Goal: Navigation & Orientation: Find specific page/section

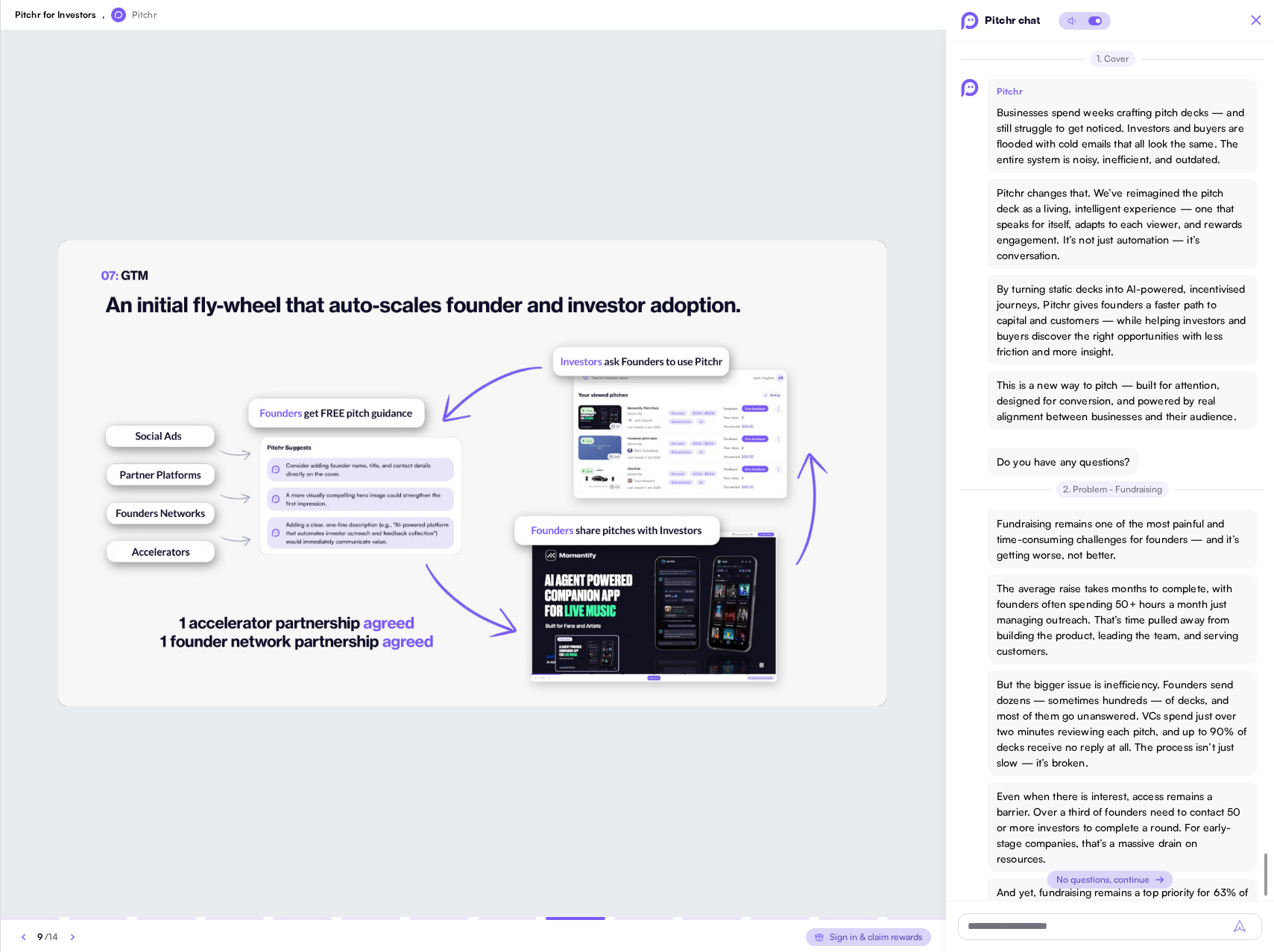
scroll to position [16521, 0]
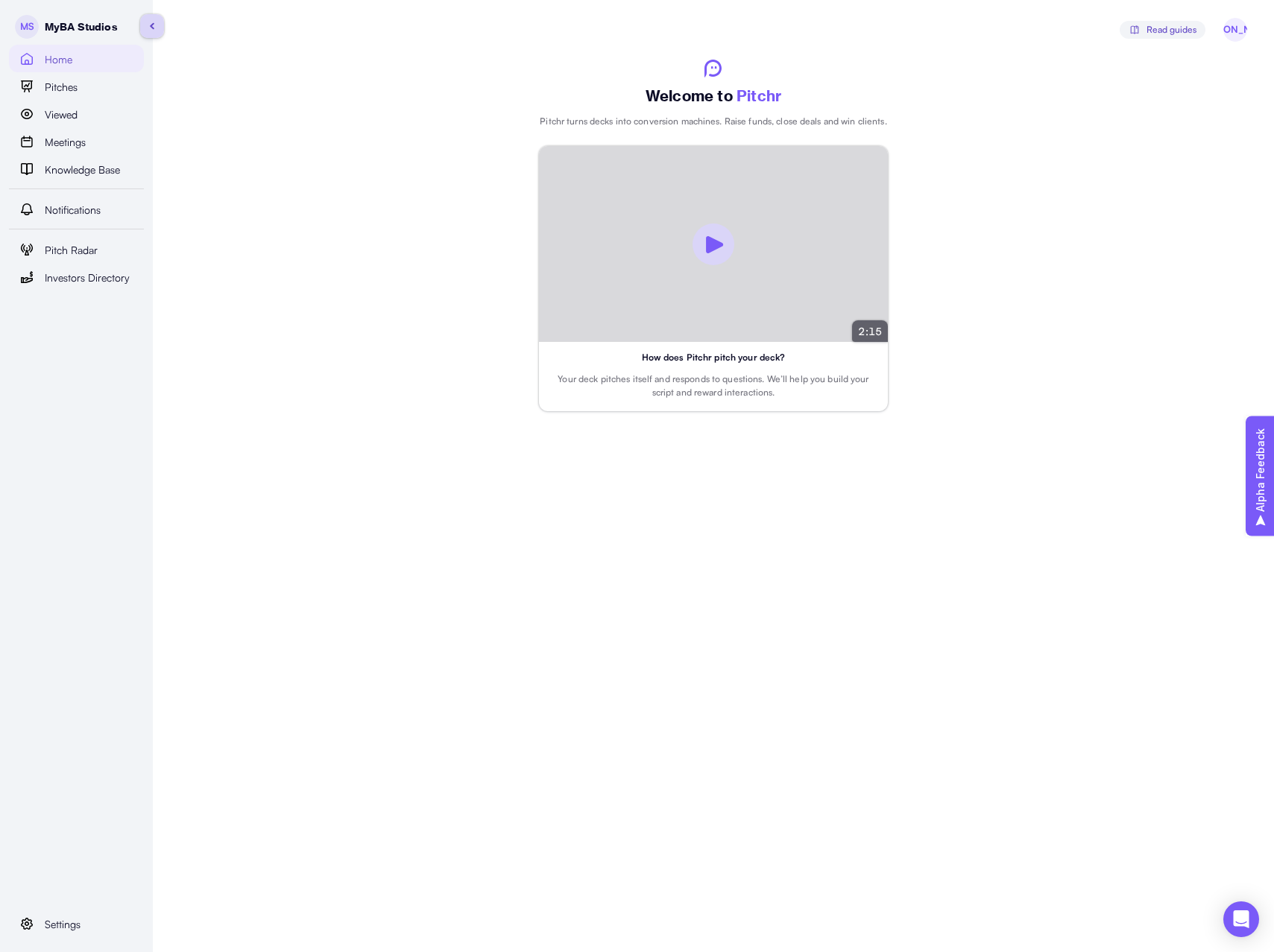
click at [61, 61] on span "Home" at bounding box center [59, 60] width 28 height 17
click at [65, 87] on span "Pitches" at bounding box center [61, 88] width 33 height 17
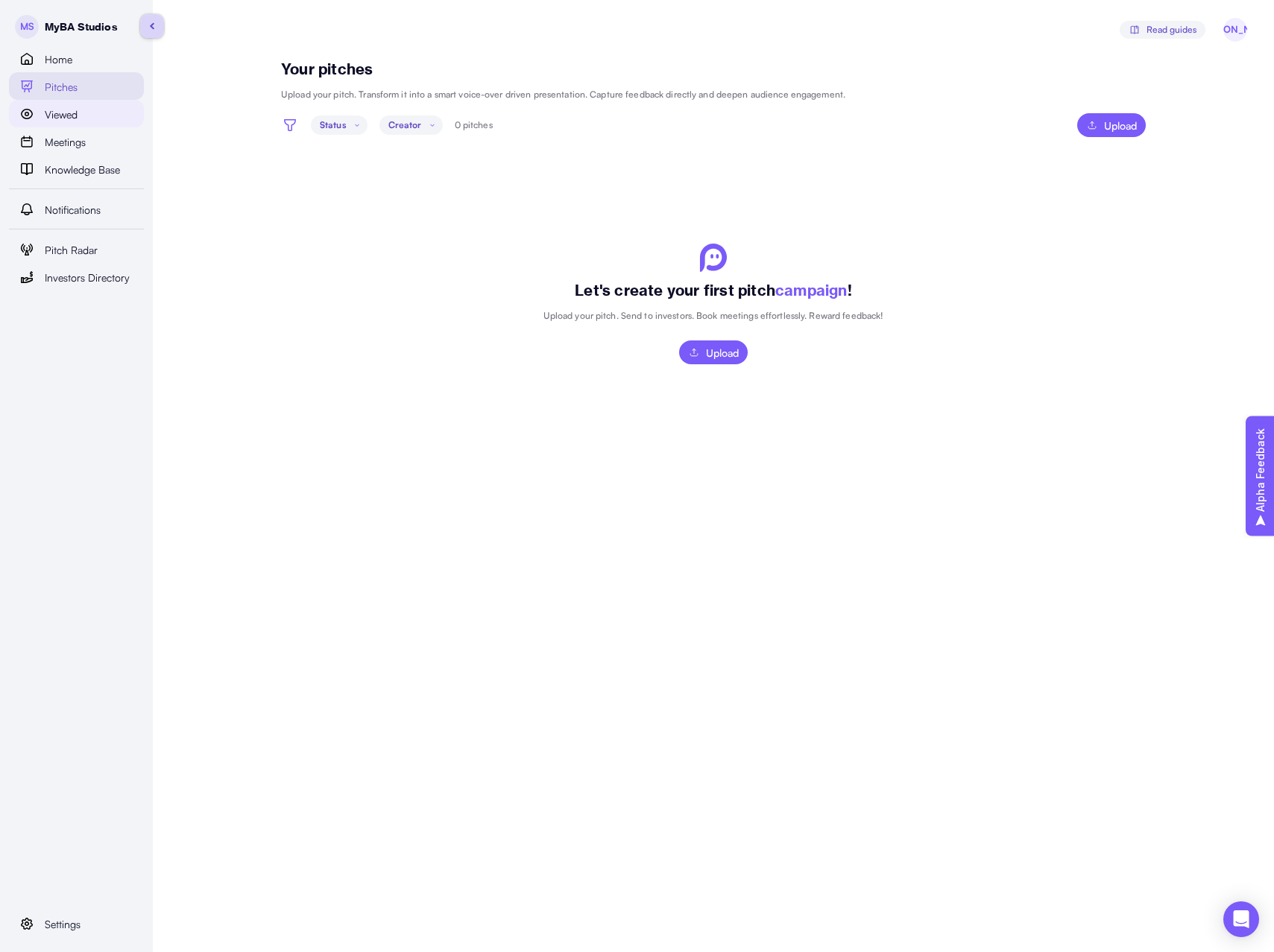
click at [62, 116] on span "Viewed" at bounding box center [61, 115] width 33 height 17
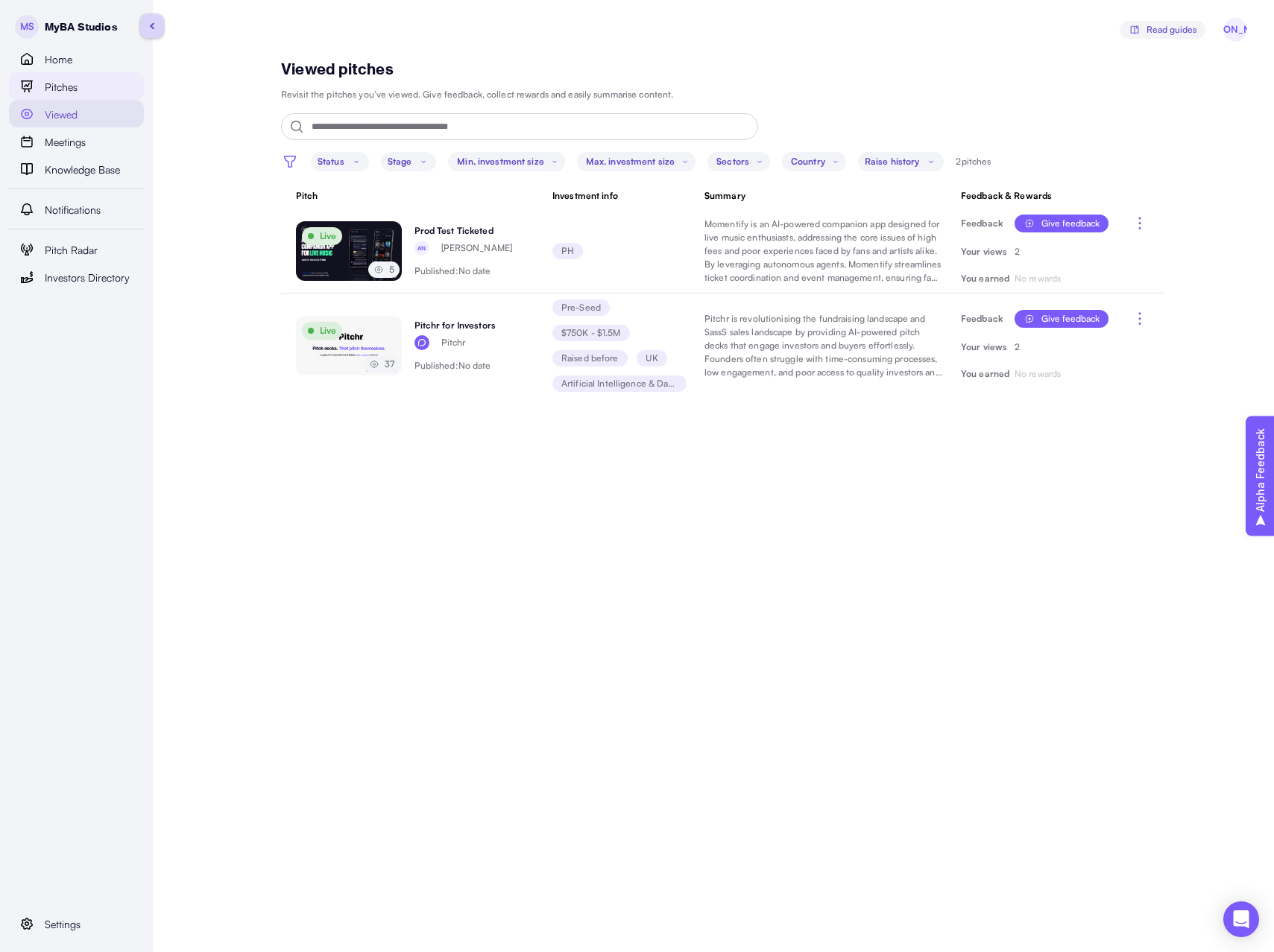
click at [57, 85] on span "Pitches" at bounding box center [61, 88] width 33 height 17
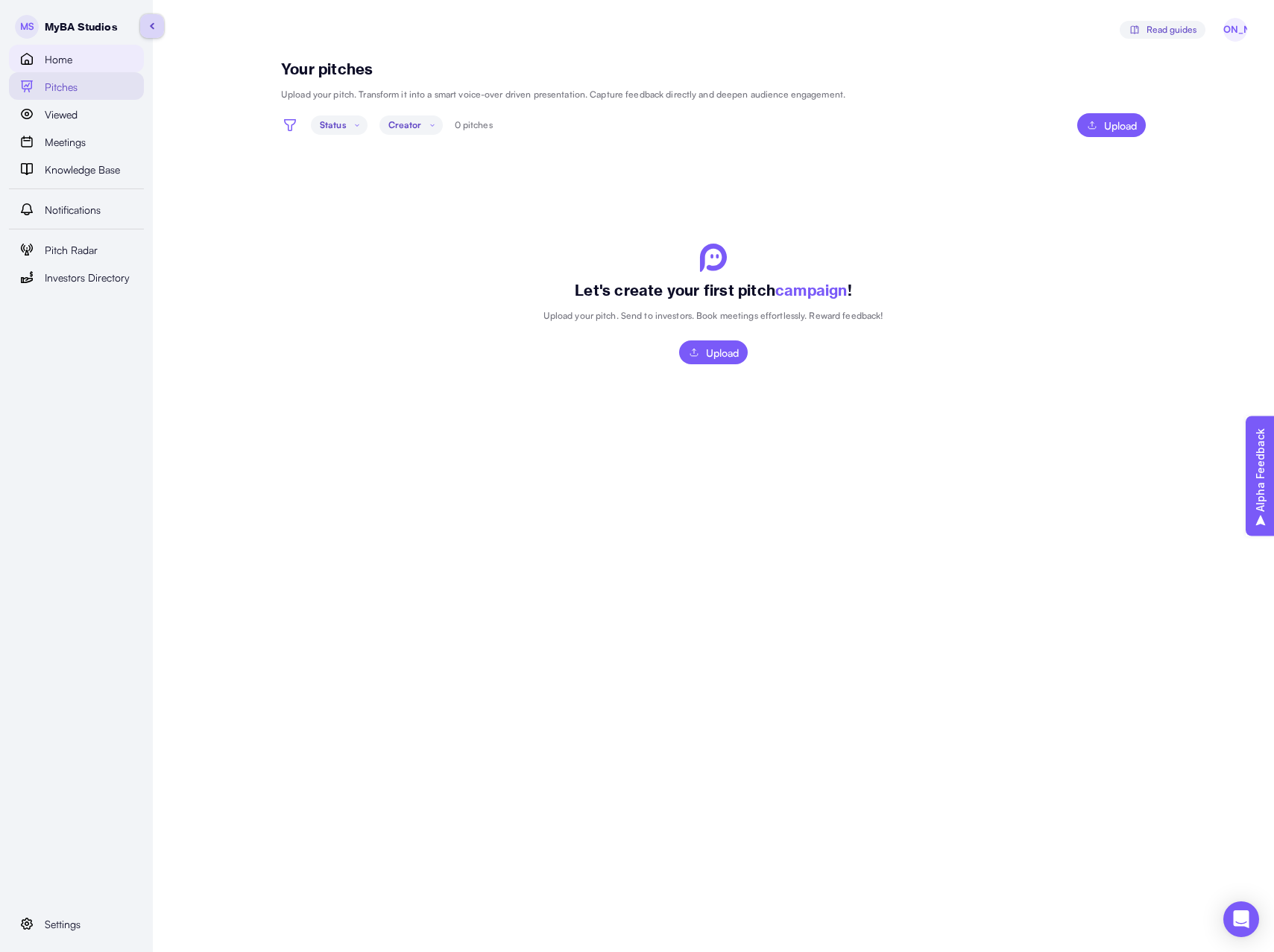
click at [56, 64] on span "Home" at bounding box center [59, 60] width 28 height 17
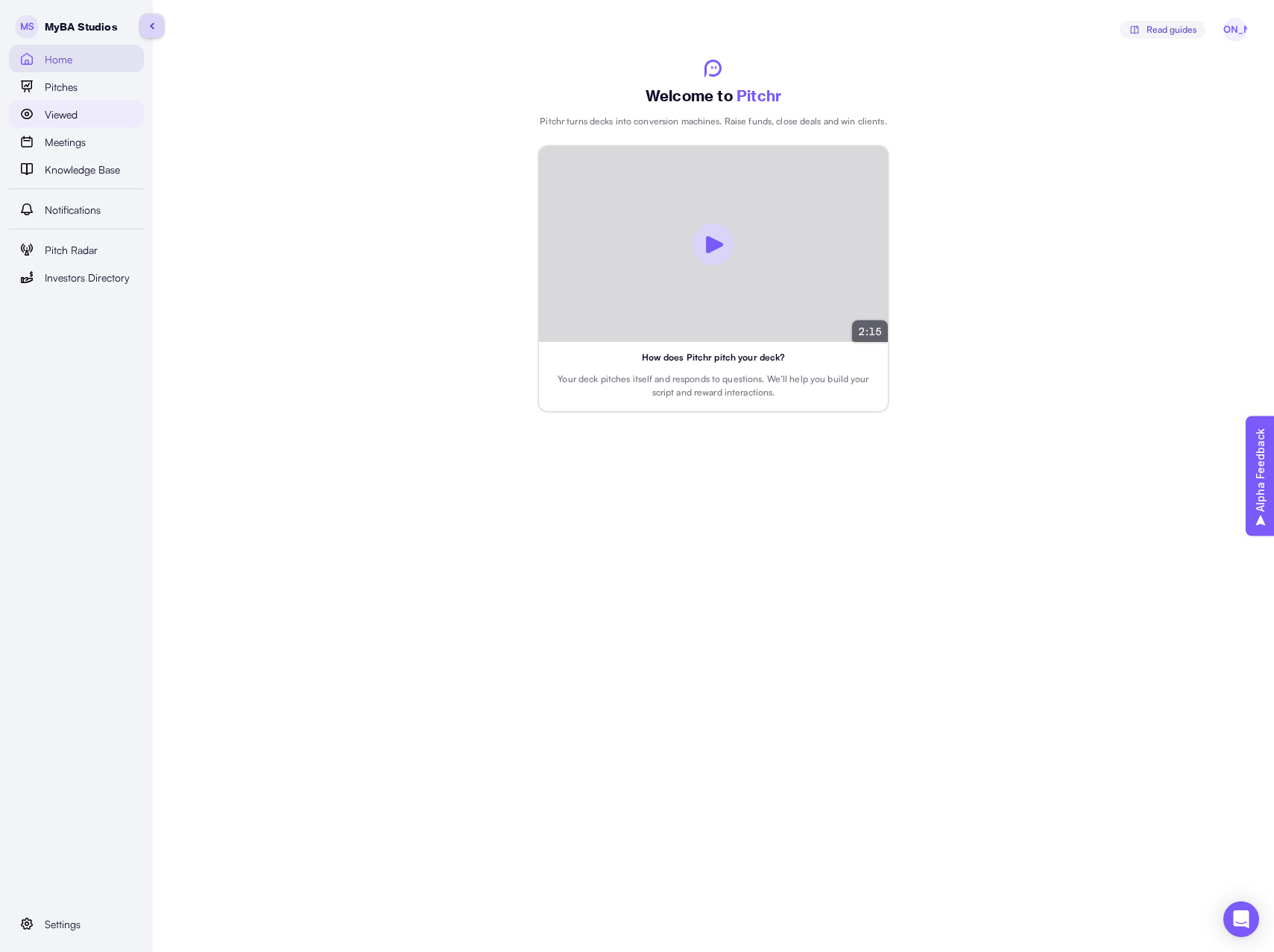
click at [57, 117] on span "Viewed" at bounding box center [61, 115] width 33 height 17
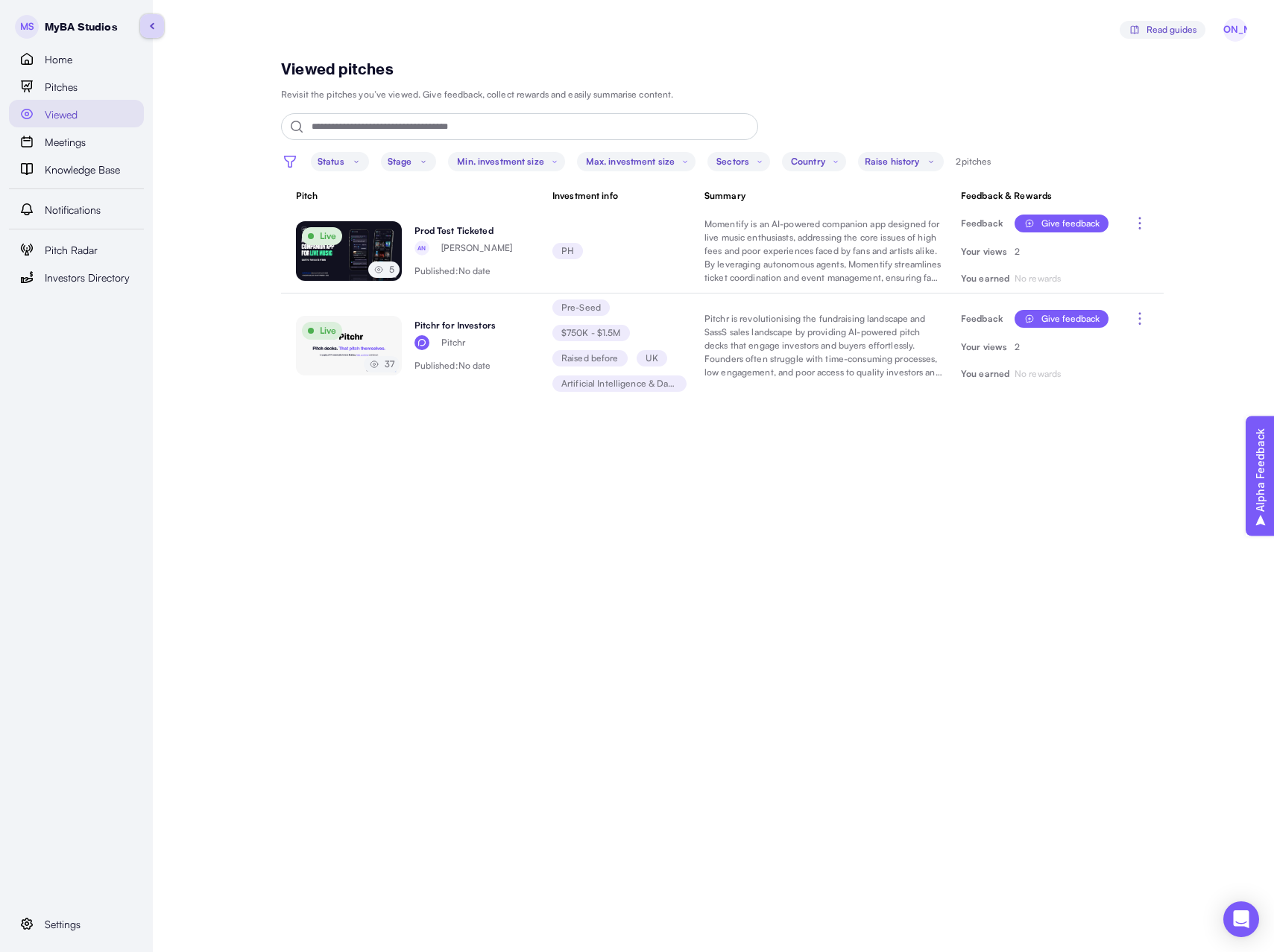
click at [153, 26] on img "button" at bounding box center [151, 26] width 5 height 7
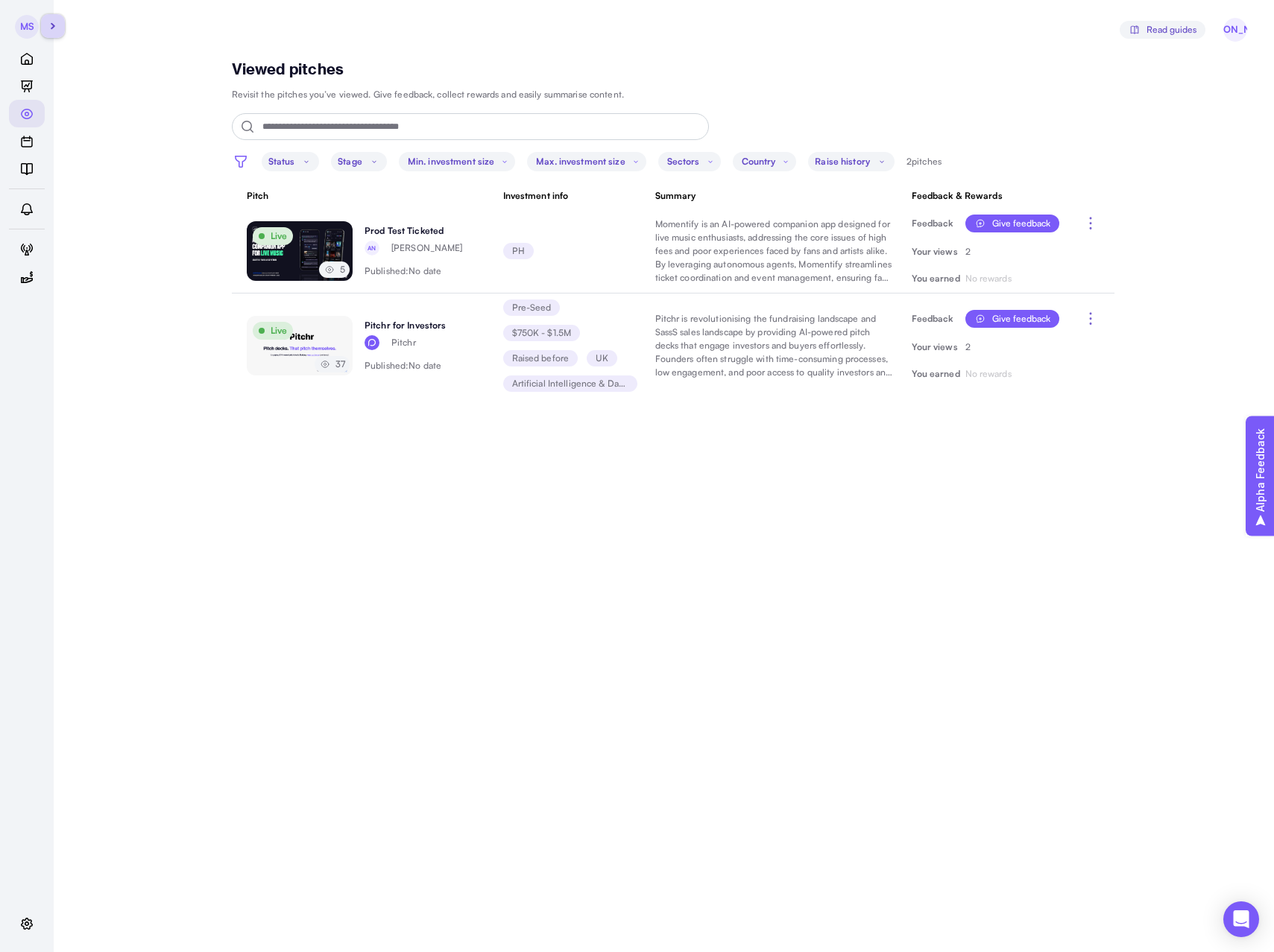
click at [30, 25] on span "MS" at bounding box center [27, 27] width 24 height 24
